Goal: Information Seeking & Learning: Learn about a topic

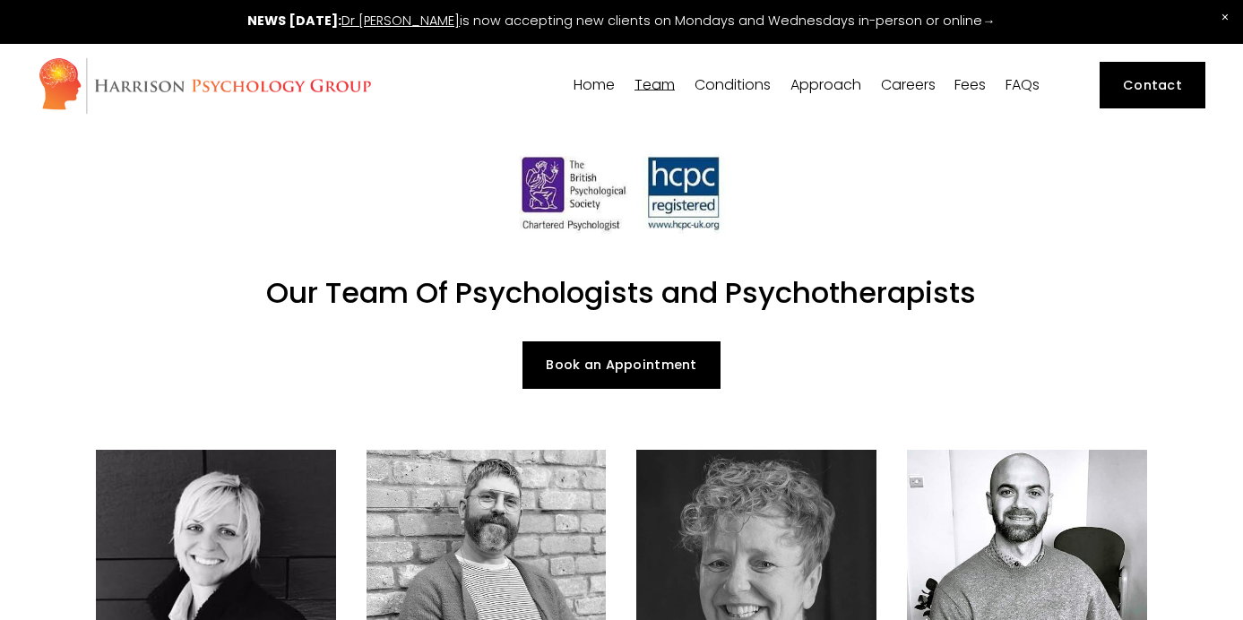
click at [0, 0] on span "Dr [PERSON_NAME]" at bounding box center [0, 0] width 0 height 0
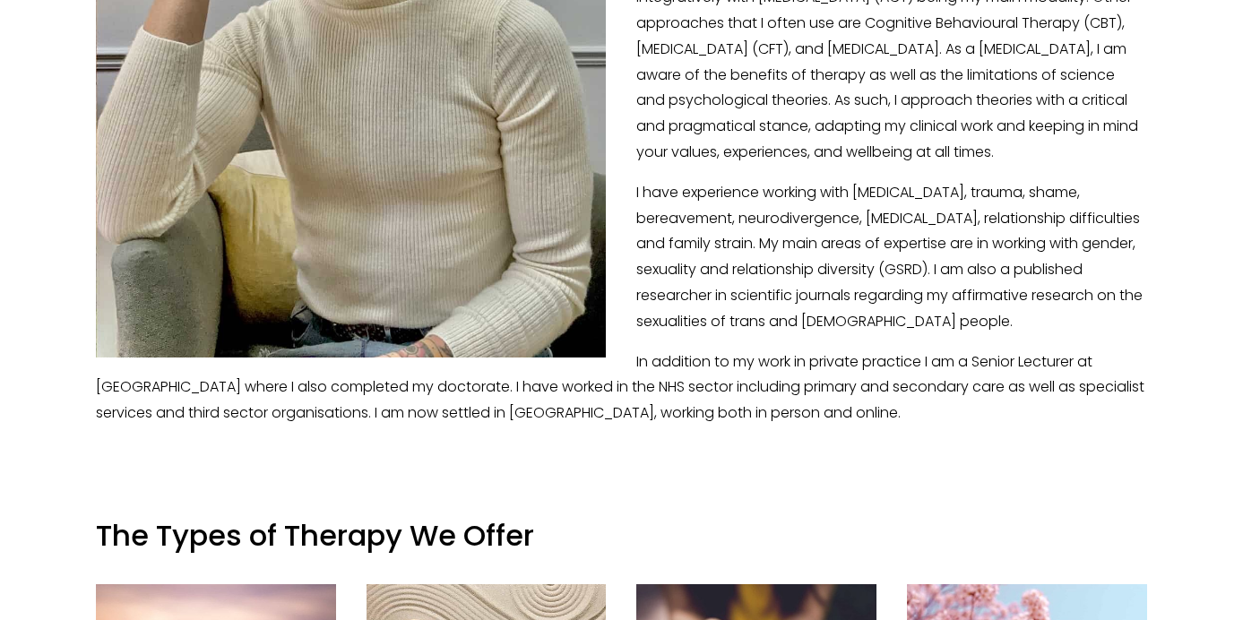
scroll to position [679, 0]
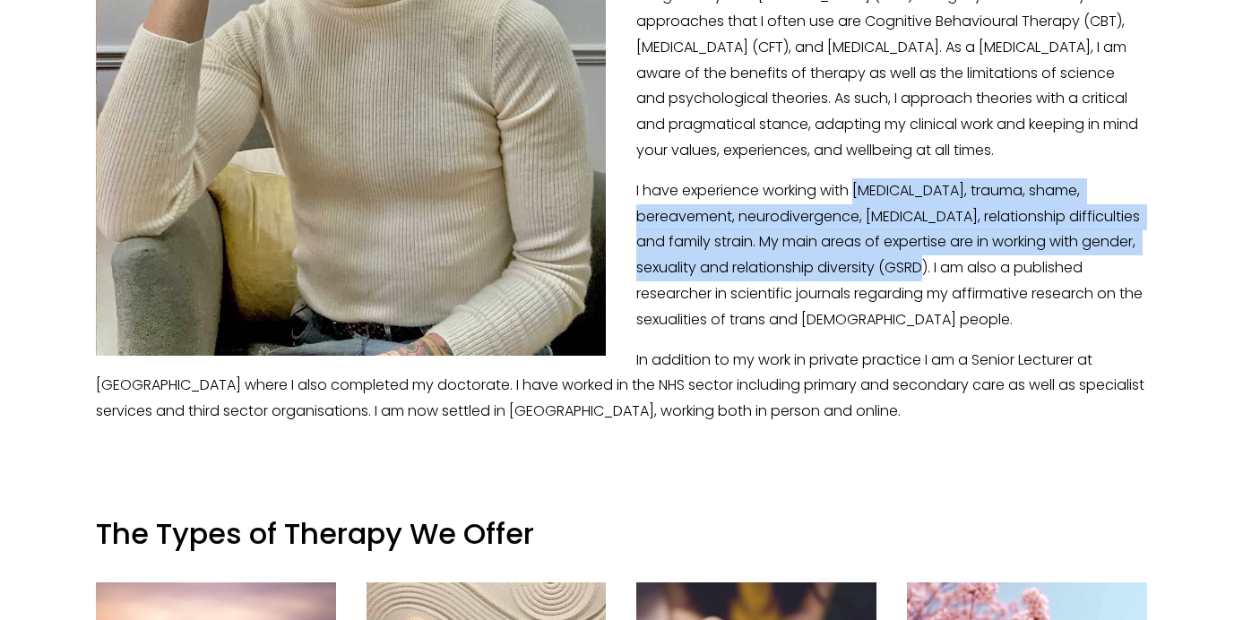
drag, startPoint x: 860, startPoint y: 218, endPoint x: 939, endPoint y: 289, distance: 106.7
click at [939, 289] on p "I have experience working with [MEDICAL_DATA], trauma, shame, bereavement, neur…" at bounding box center [621, 255] width 1051 height 155
copy p "[MEDICAL_DATA], trauma, shame, bereavement, neurodivergence, [MEDICAL_DATA], re…"
